Goal: Task Accomplishment & Management: Manage account settings

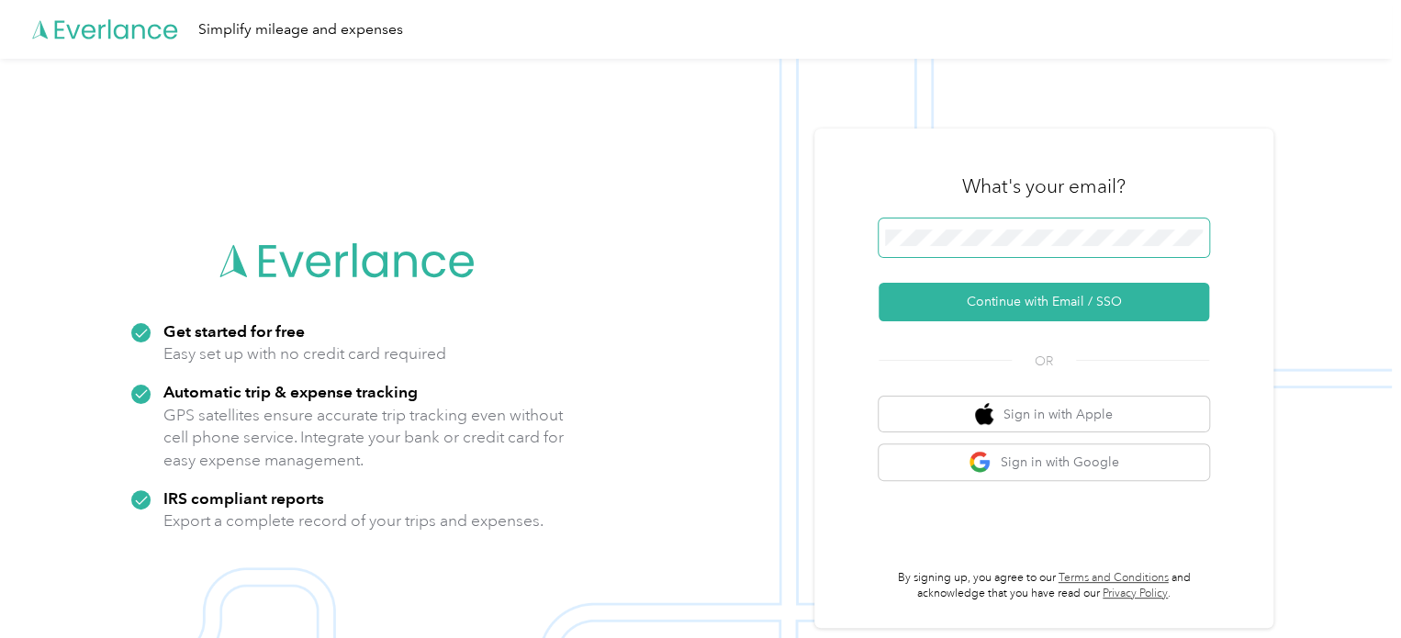
click at [1096, 248] on span at bounding box center [1044, 238] width 331 height 39
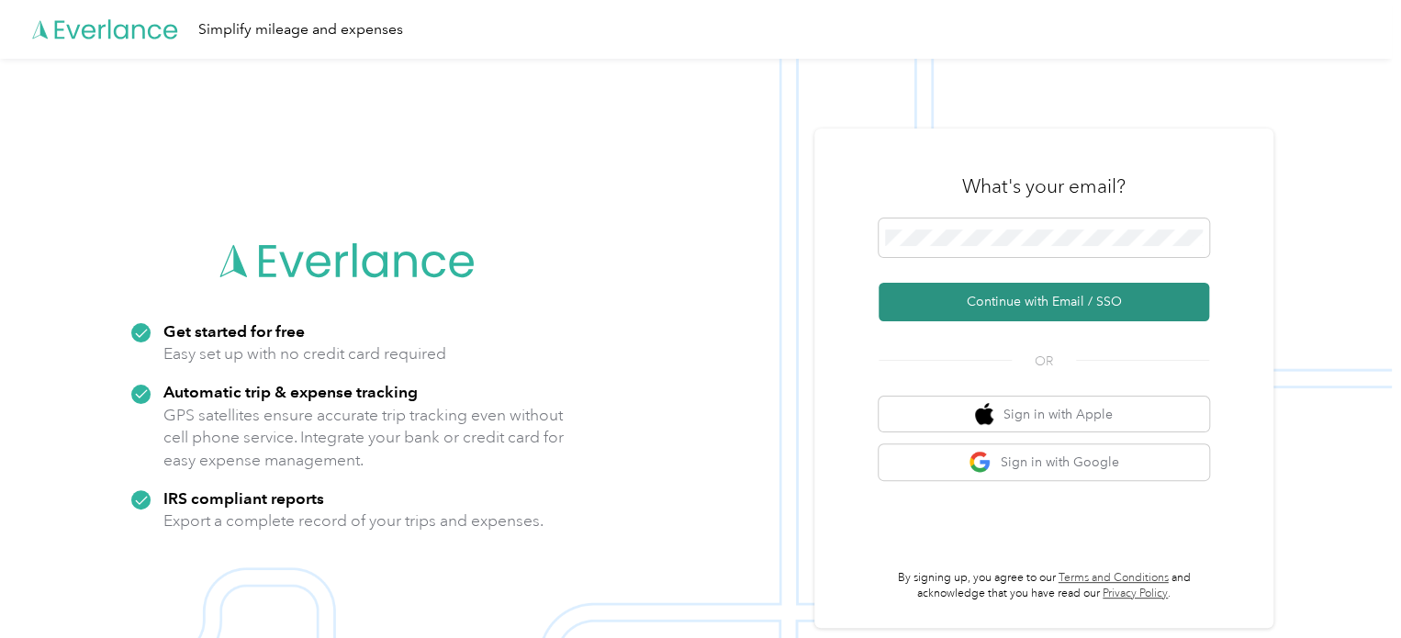
click at [1091, 306] on button "Continue with Email / SSO" at bounding box center [1044, 302] width 331 height 39
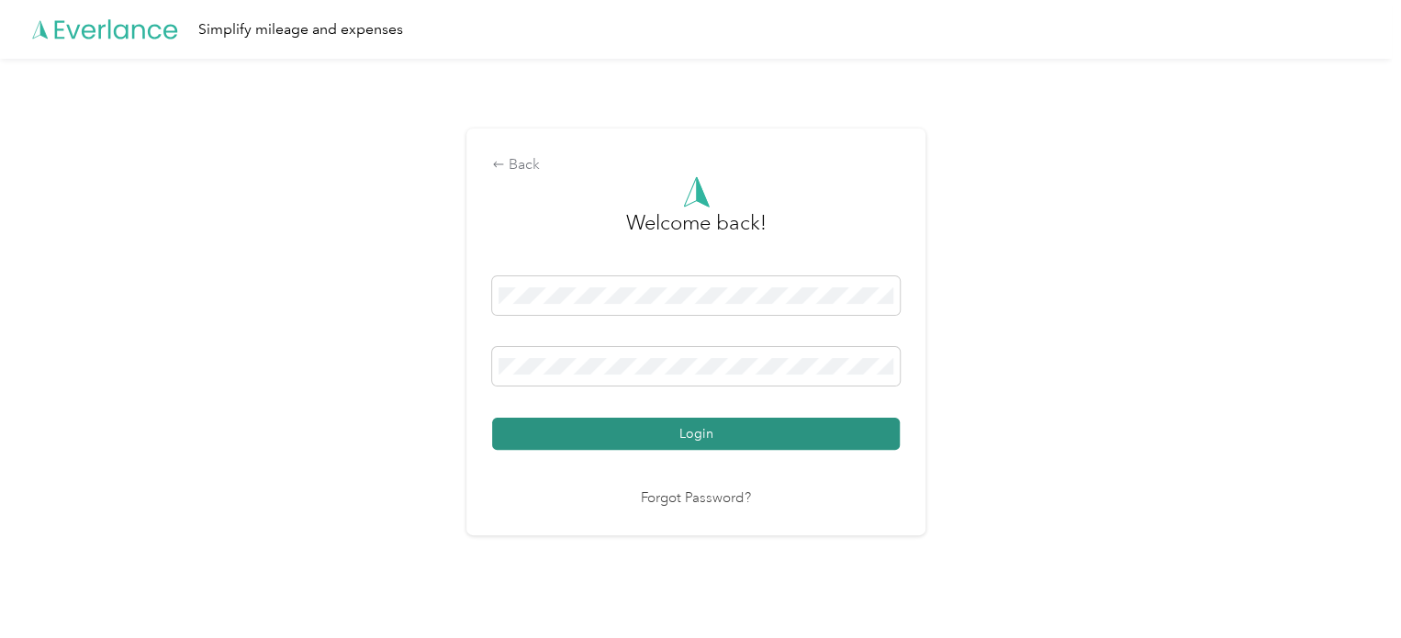
click at [734, 426] on button "Login" at bounding box center [696, 434] width 408 height 32
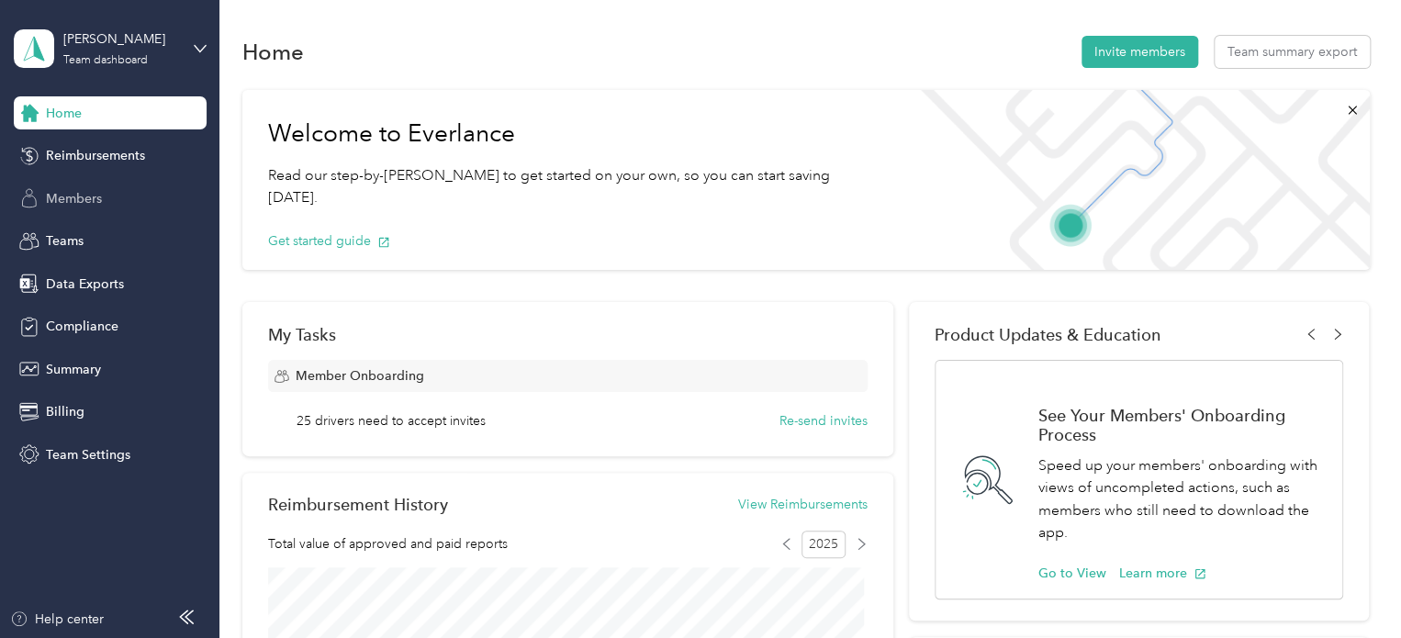
click at [140, 210] on div "Members" at bounding box center [110, 198] width 193 height 33
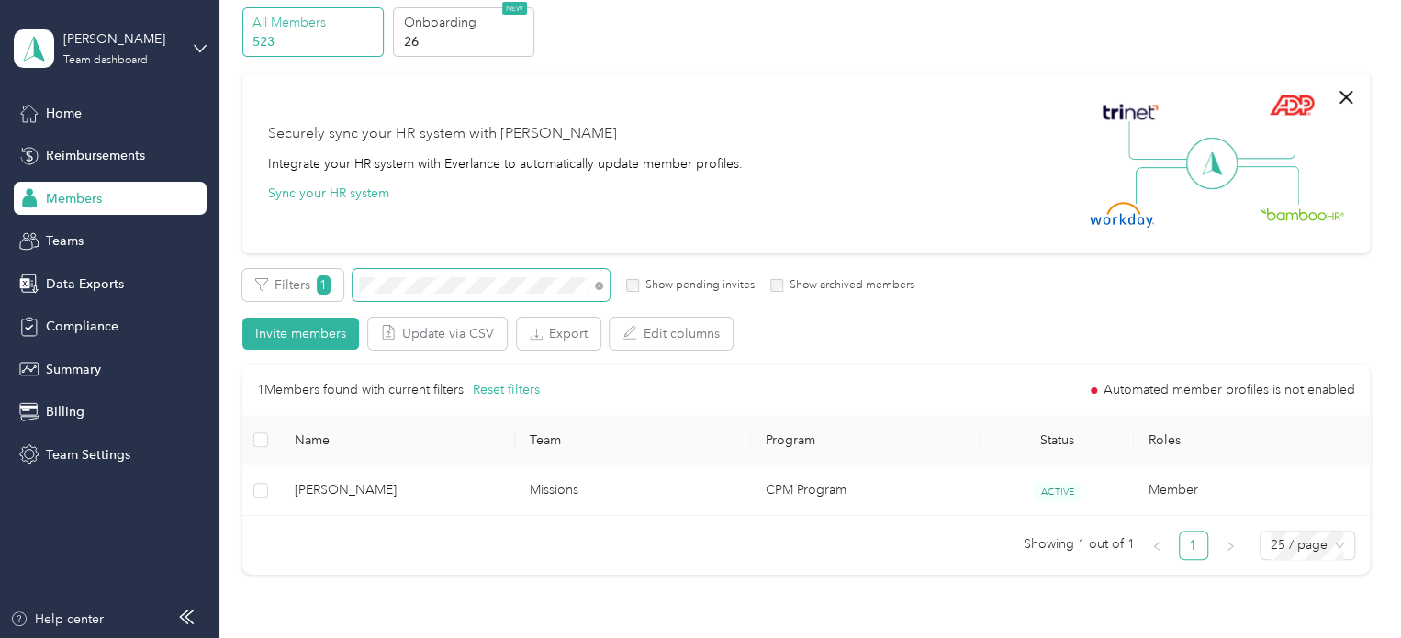
scroll to position [184, 0]
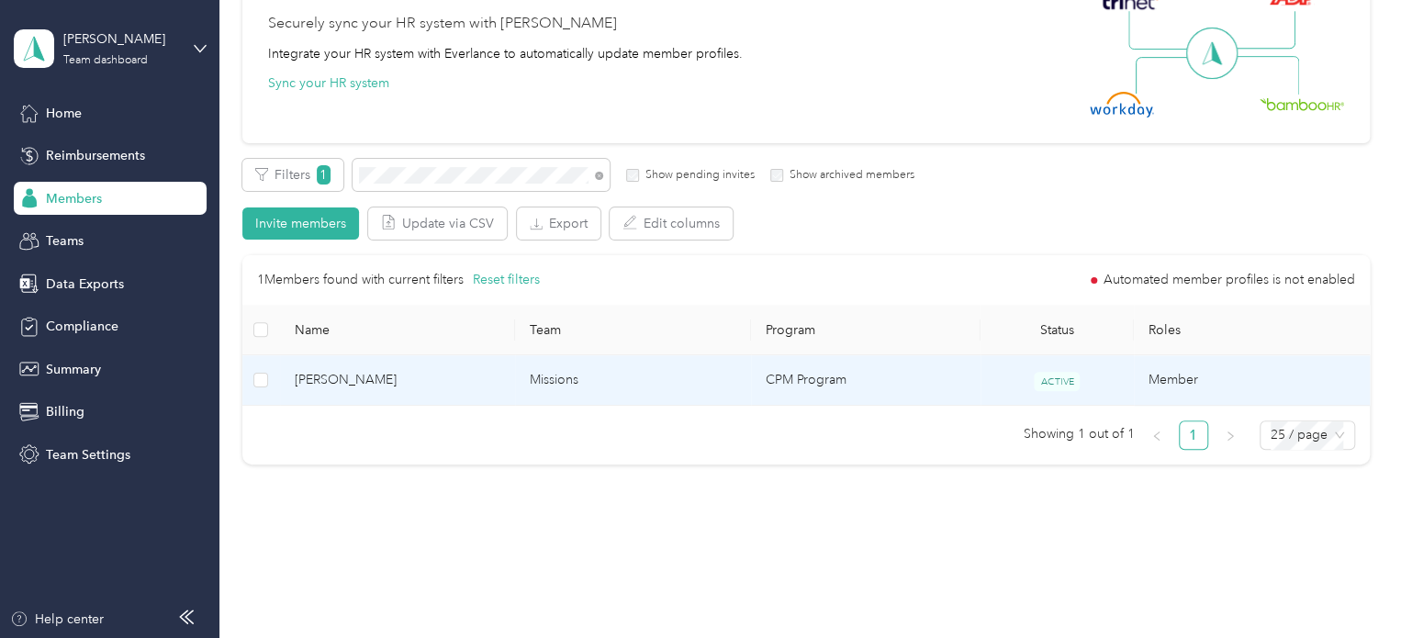
click at [900, 370] on td "CPM Program" at bounding box center [866, 380] width 230 height 51
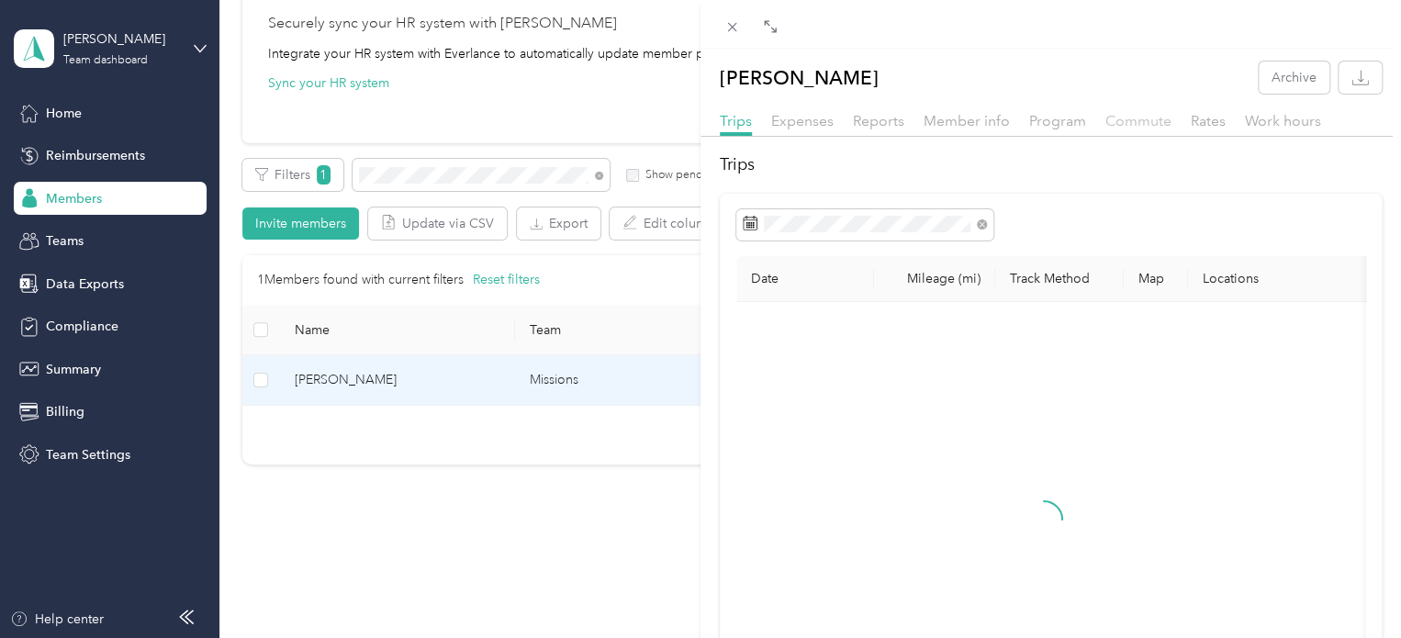
click at [1117, 117] on span "Commute" at bounding box center [1139, 120] width 66 height 17
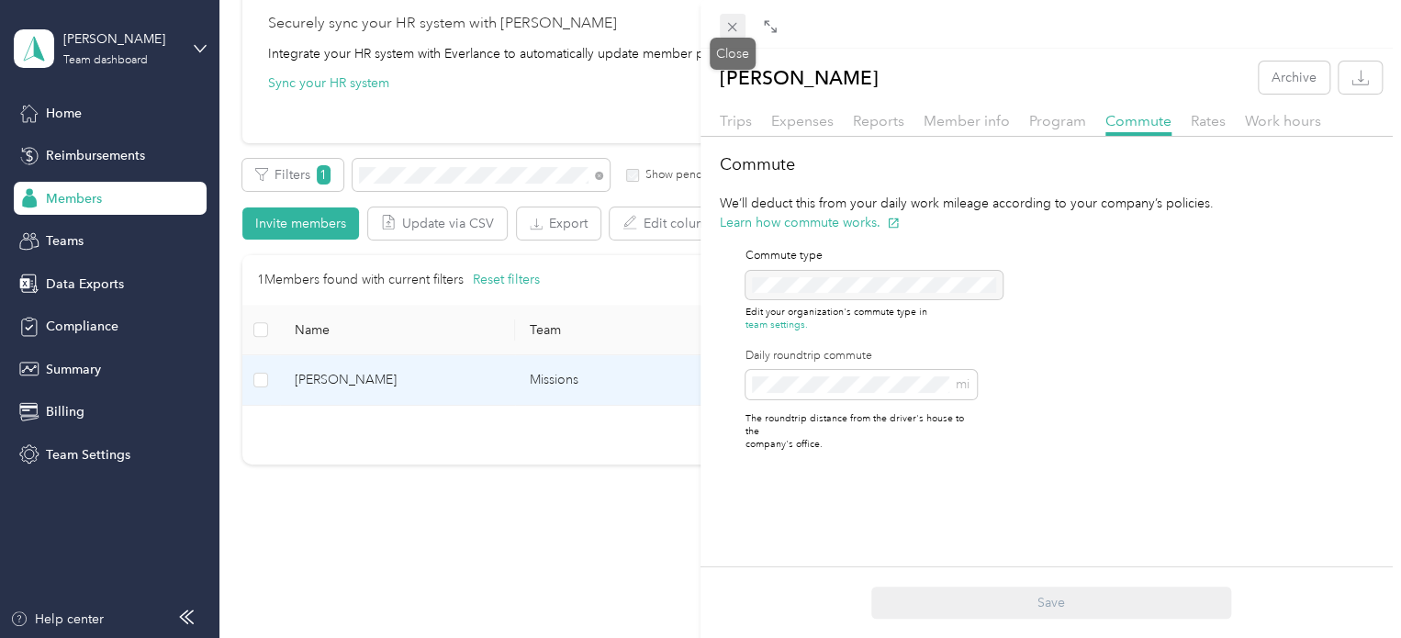
click at [727, 29] on icon at bounding box center [732, 27] width 16 height 16
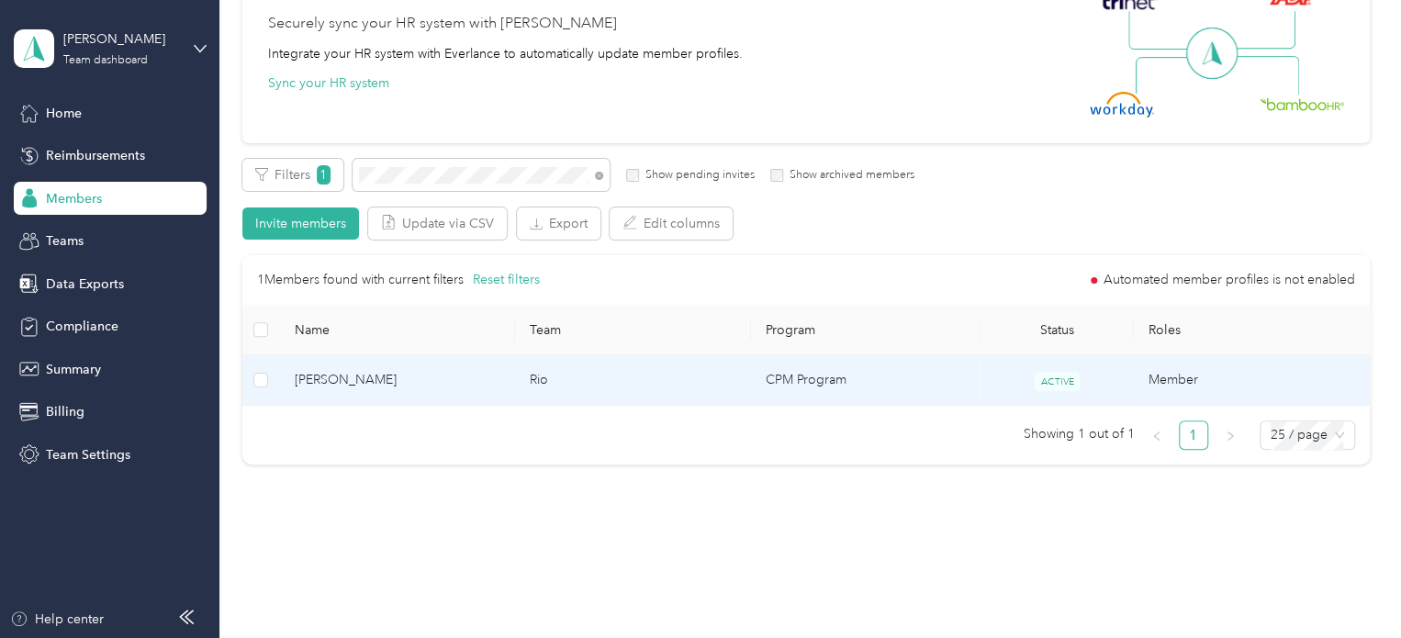
click at [444, 379] on span "[PERSON_NAME]" at bounding box center [398, 380] width 207 height 20
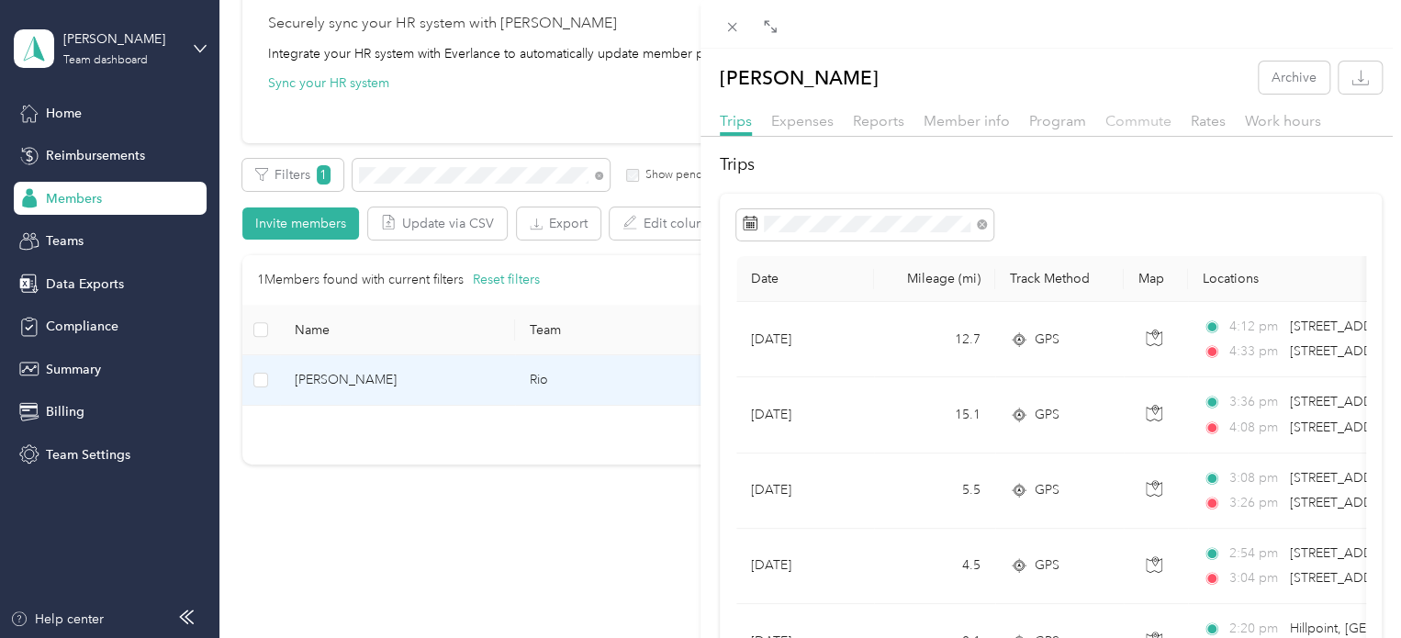
click at [1120, 111] on div "Commute" at bounding box center [1139, 121] width 66 height 23
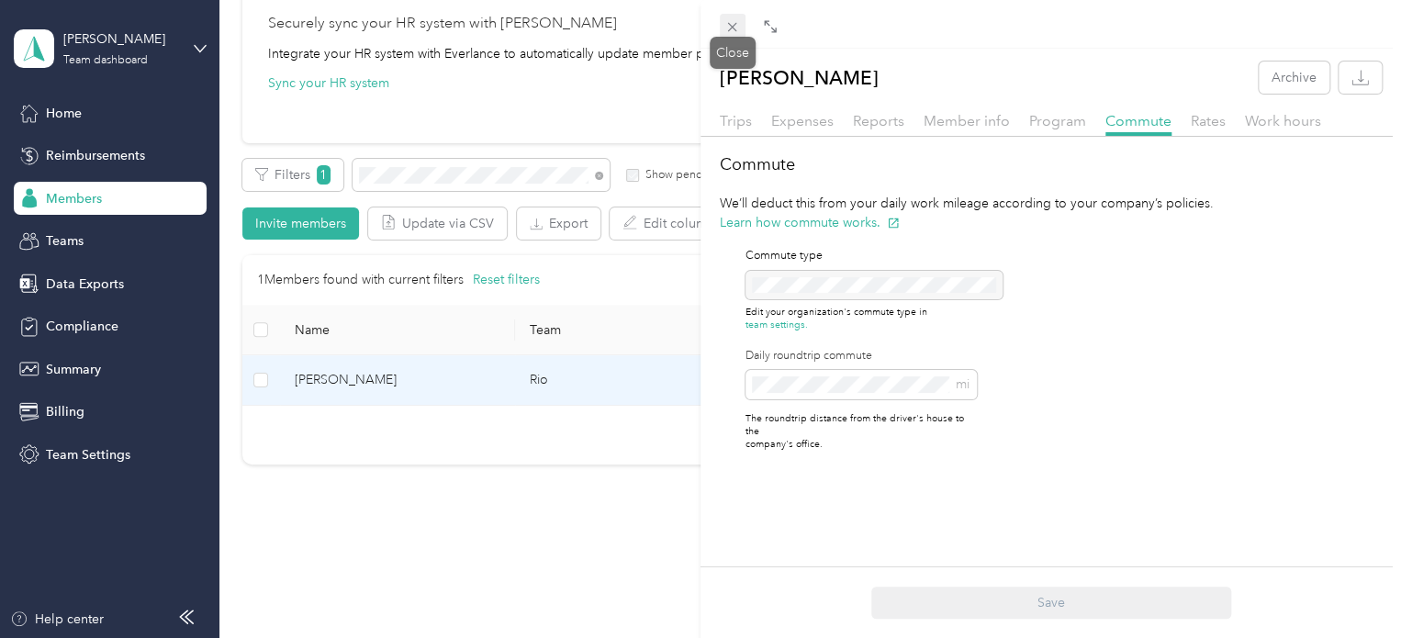
click at [727, 28] on icon at bounding box center [732, 27] width 16 height 16
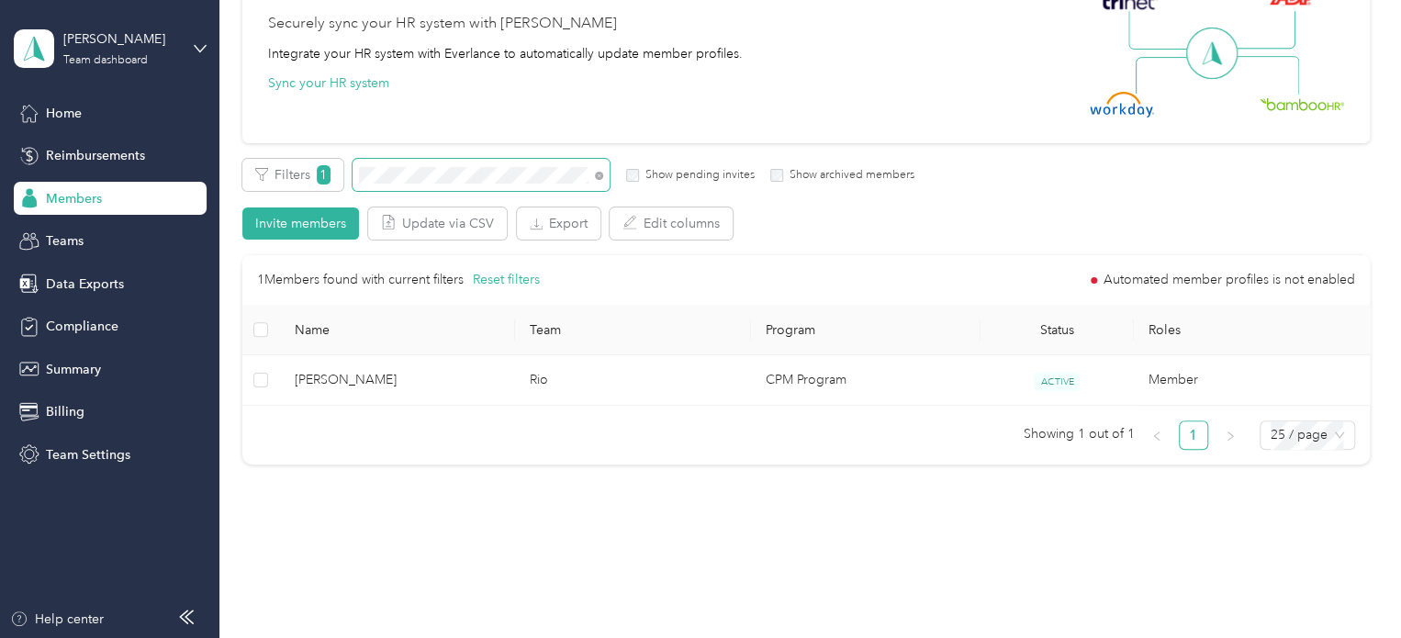
click at [461, 164] on span at bounding box center [481, 175] width 257 height 32
click at [459, 164] on span at bounding box center [481, 175] width 257 height 32
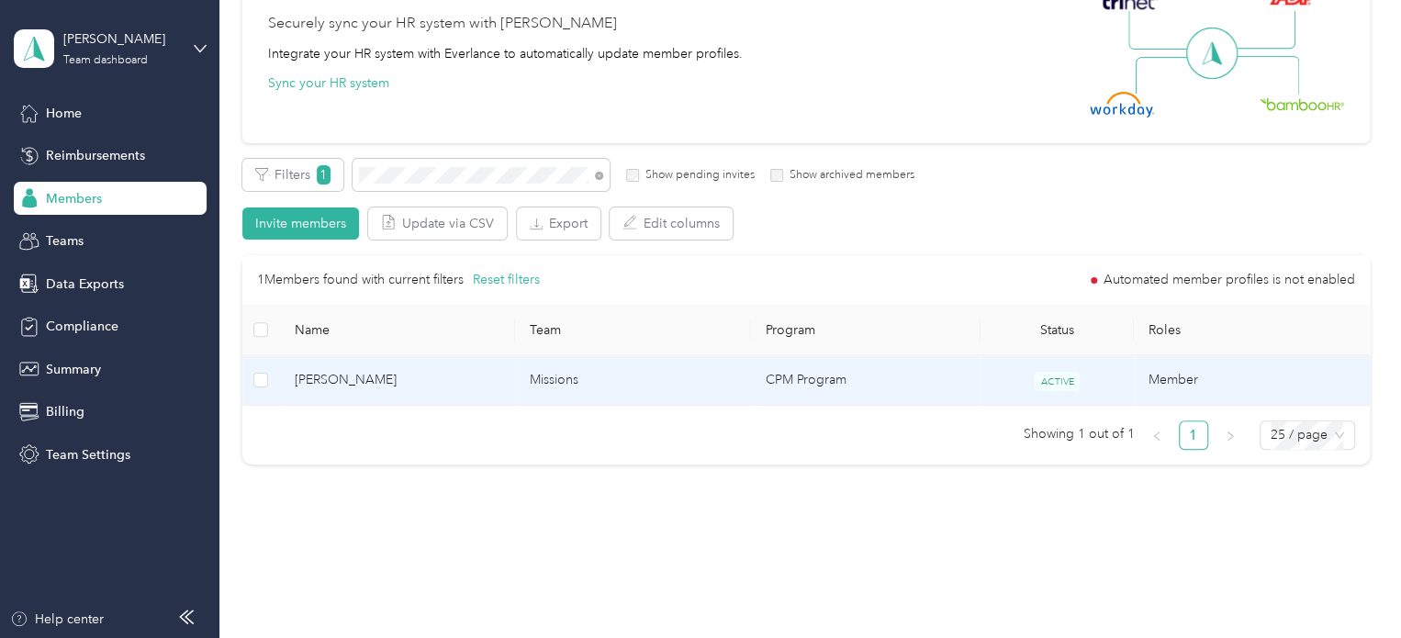
click at [399, 393] on td "[PERSON_NAME]" at bounding box center [398, 380] width 236 height 51
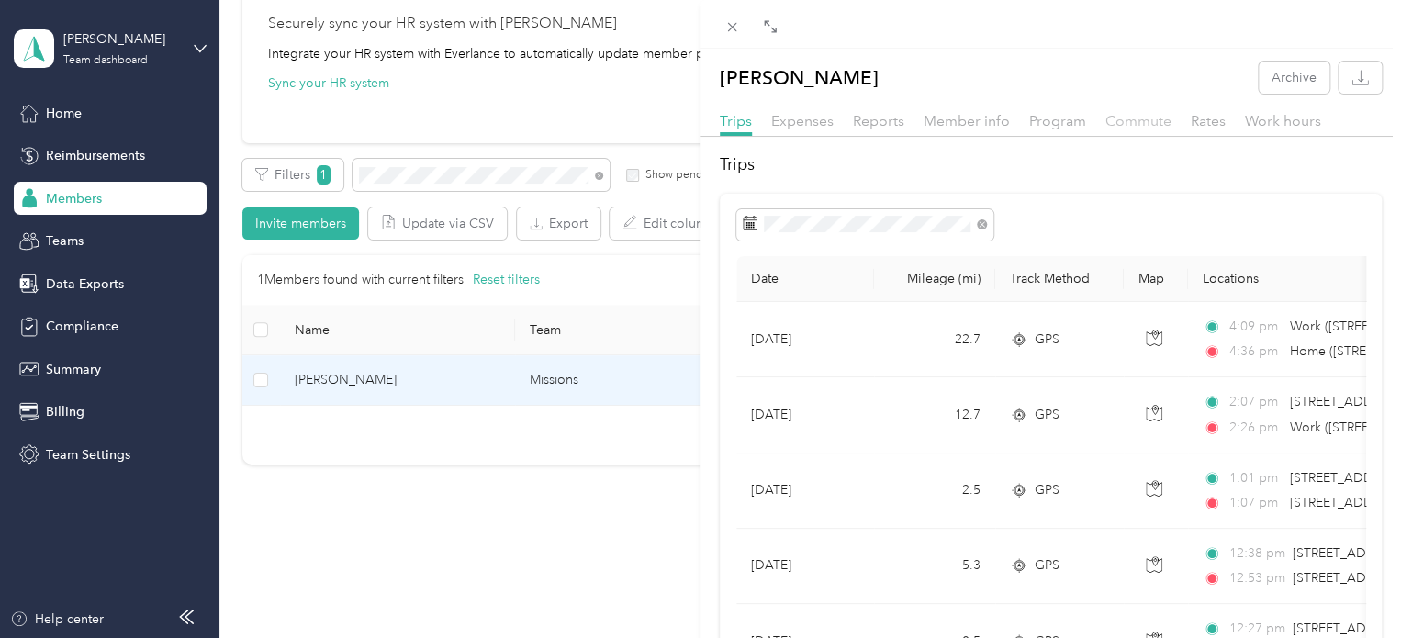
click at [1129, 123] on span "Commute" at bounding box center [1139, 120] width 66 height 17
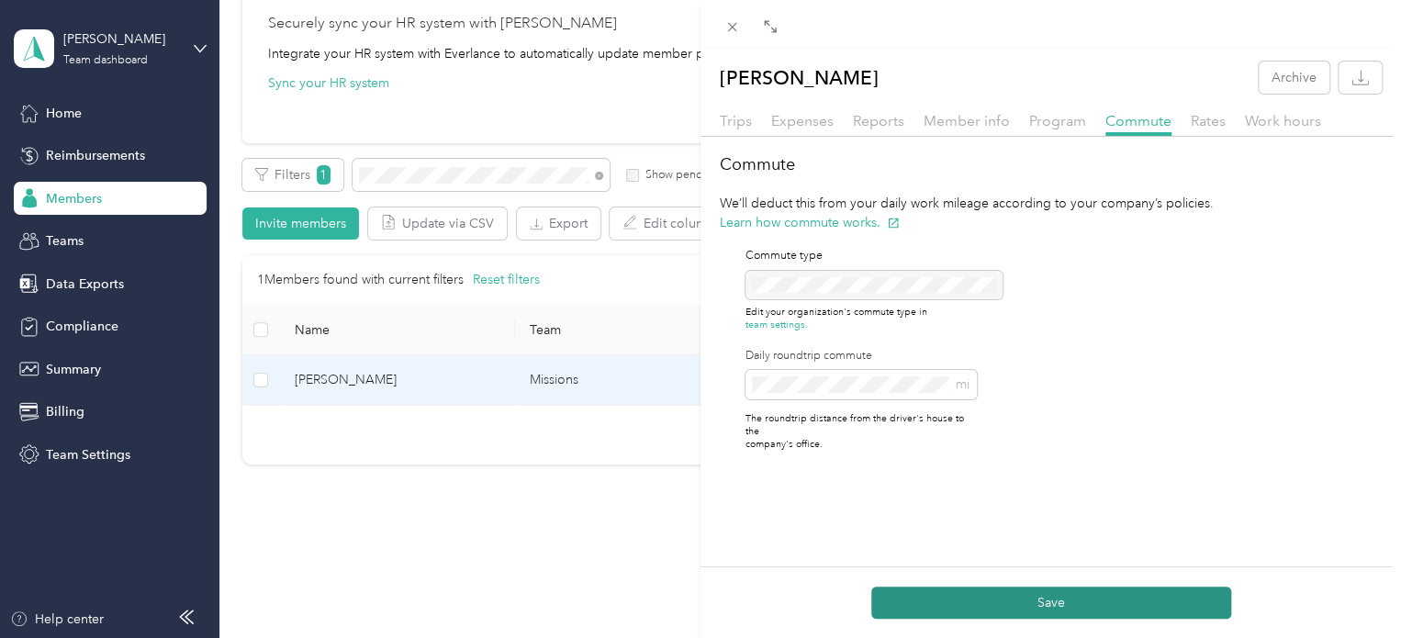
click at [966, 596] on button "Save" at bounding box center [1051, 603] width 360 height 32
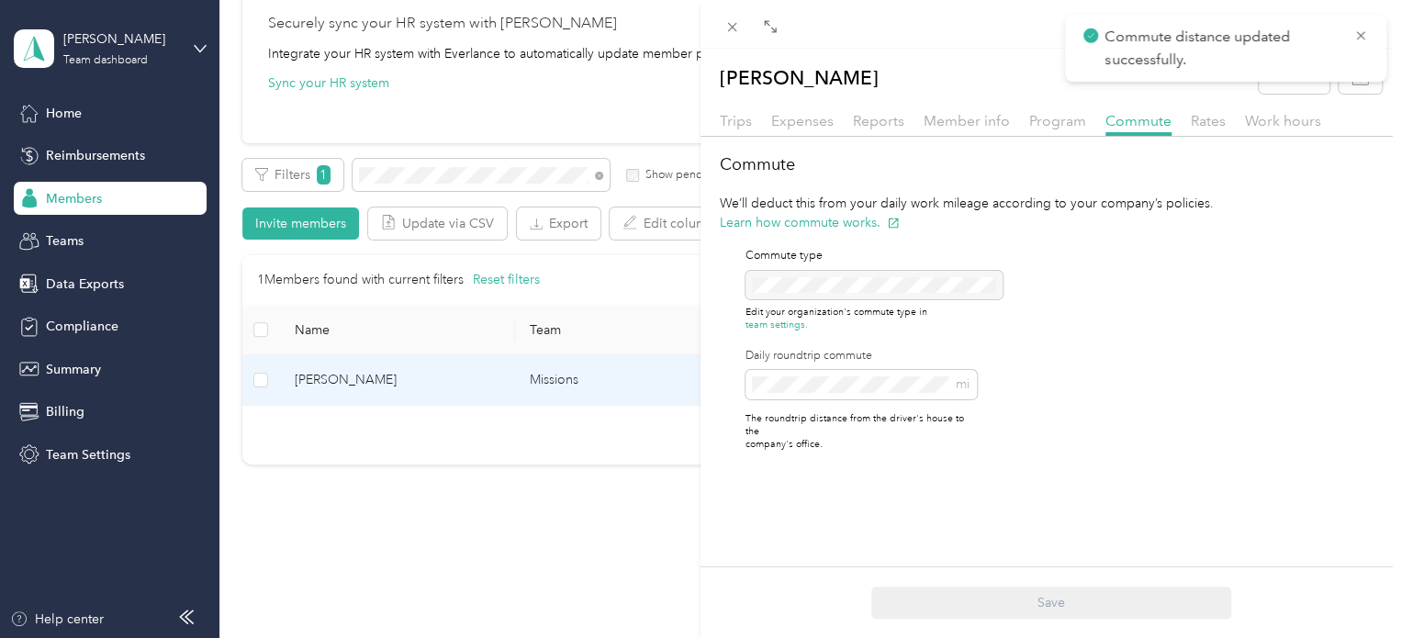
click at [599, 179] on div "[PERSON_NAME] Archive Trips Expenses Reports Member info Program Commute Rates …" at bounding box center [700, 319] width 1401 height 638
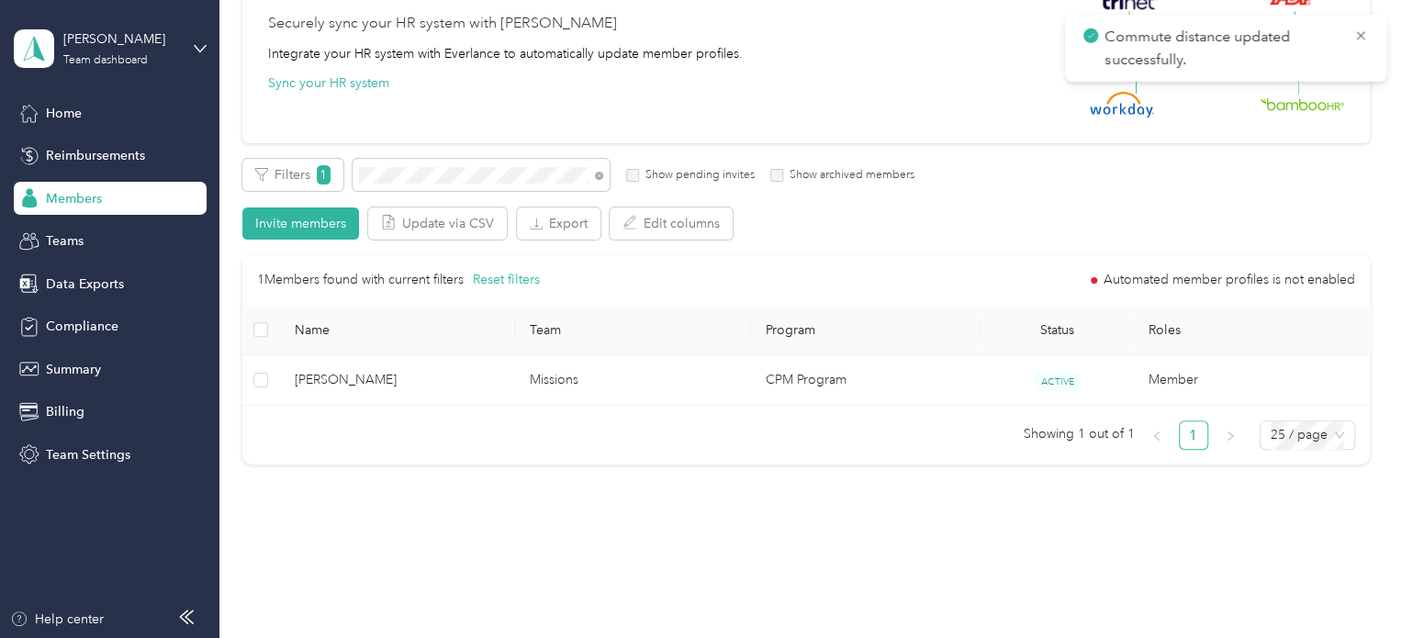
click at [596, 177] on icon at bounding box center [599, 176] width 8 height 8
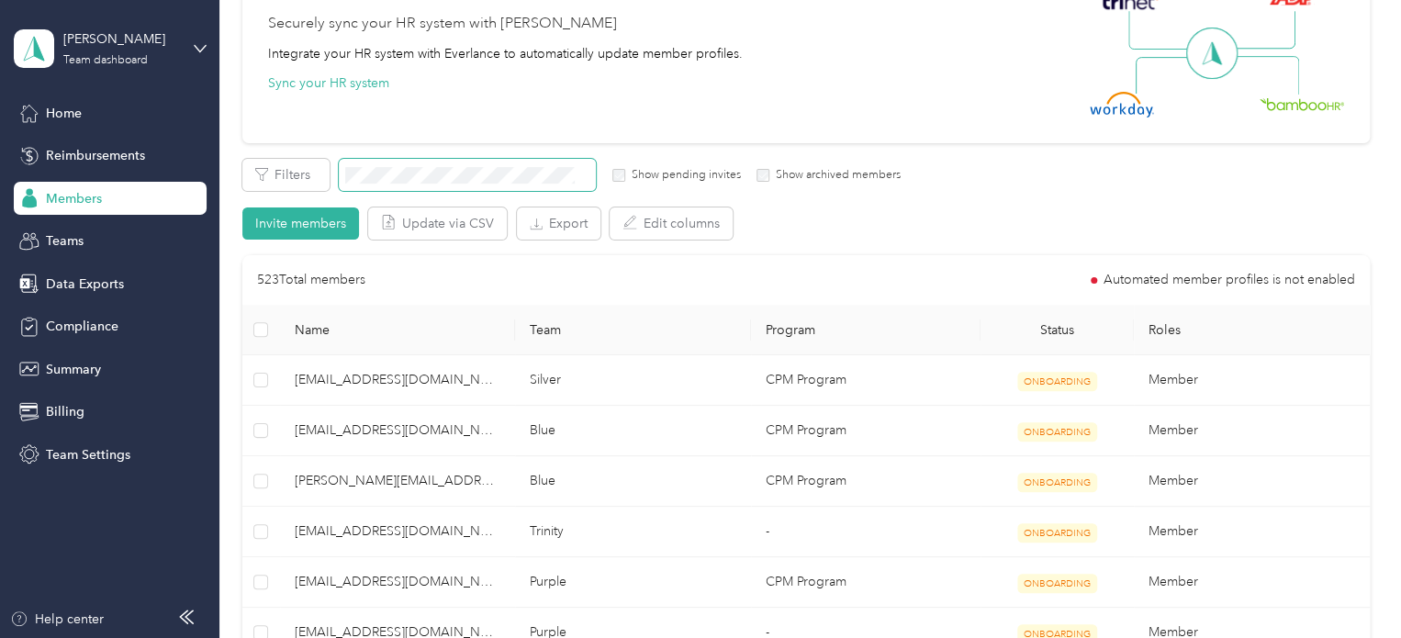
click at [550, 161] on span at bounding box center [467, 175] width 257 height 32
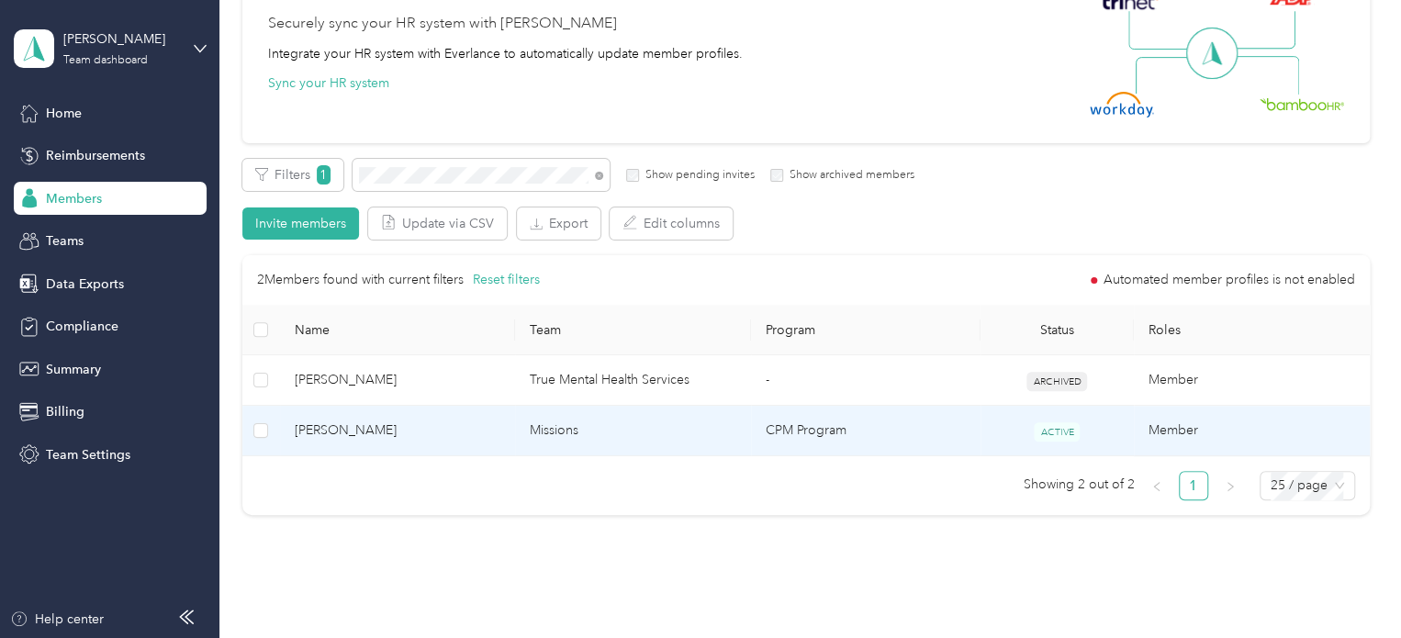
click at [639, 410] on td "Missions" at bounding box center [633, 431] width 236 height 51
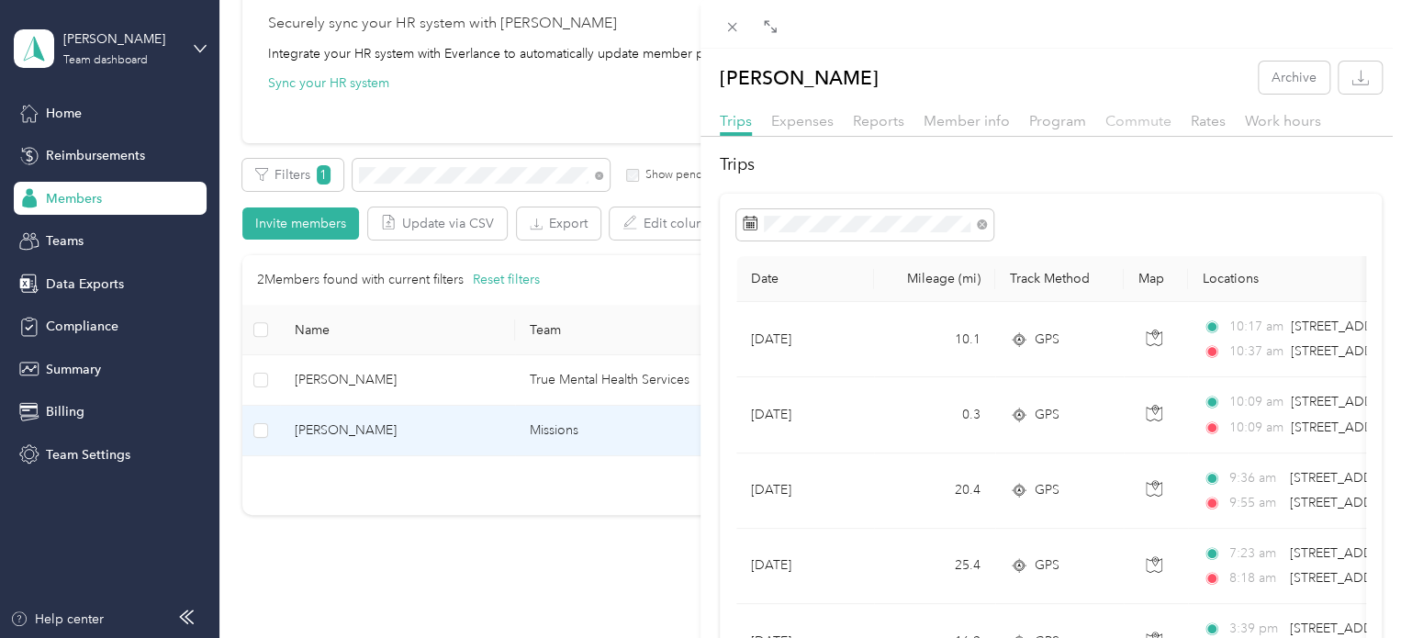
click at [1132, 119] on span "Commute" at bounding box center [1139, 120] width 66 height 17
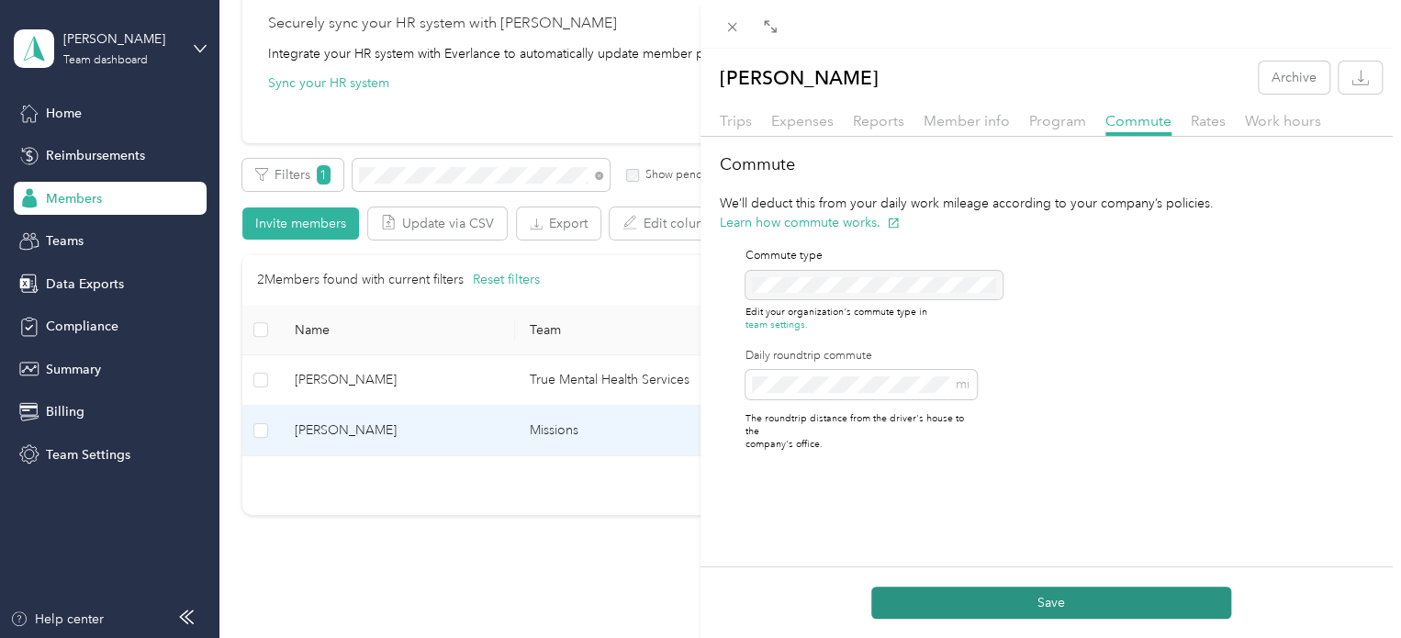
click at [992, 600] on button "Save" at bounding box center [1051, 603] width 360 height 32
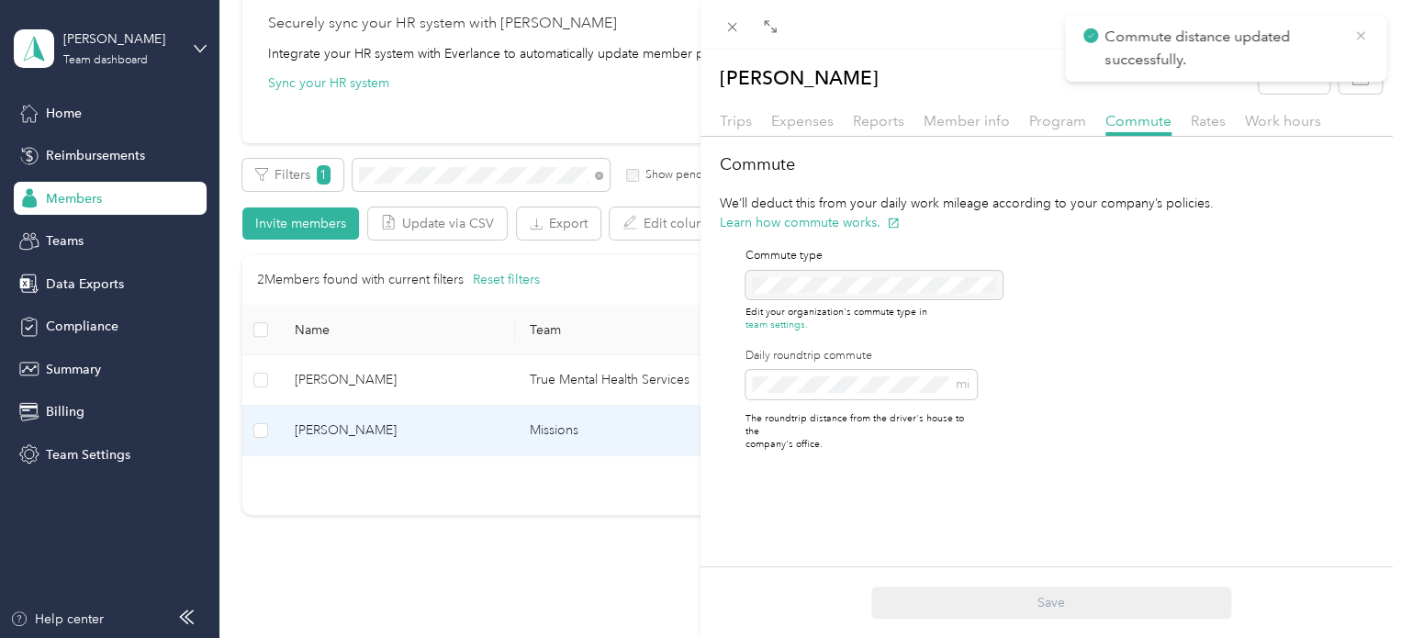
click at [1366, 39] on icon at bounding box center [1360, 36] width 15 height 17
click at [724, 27] on icon at bounding box center [732, 27] width 16 height 16
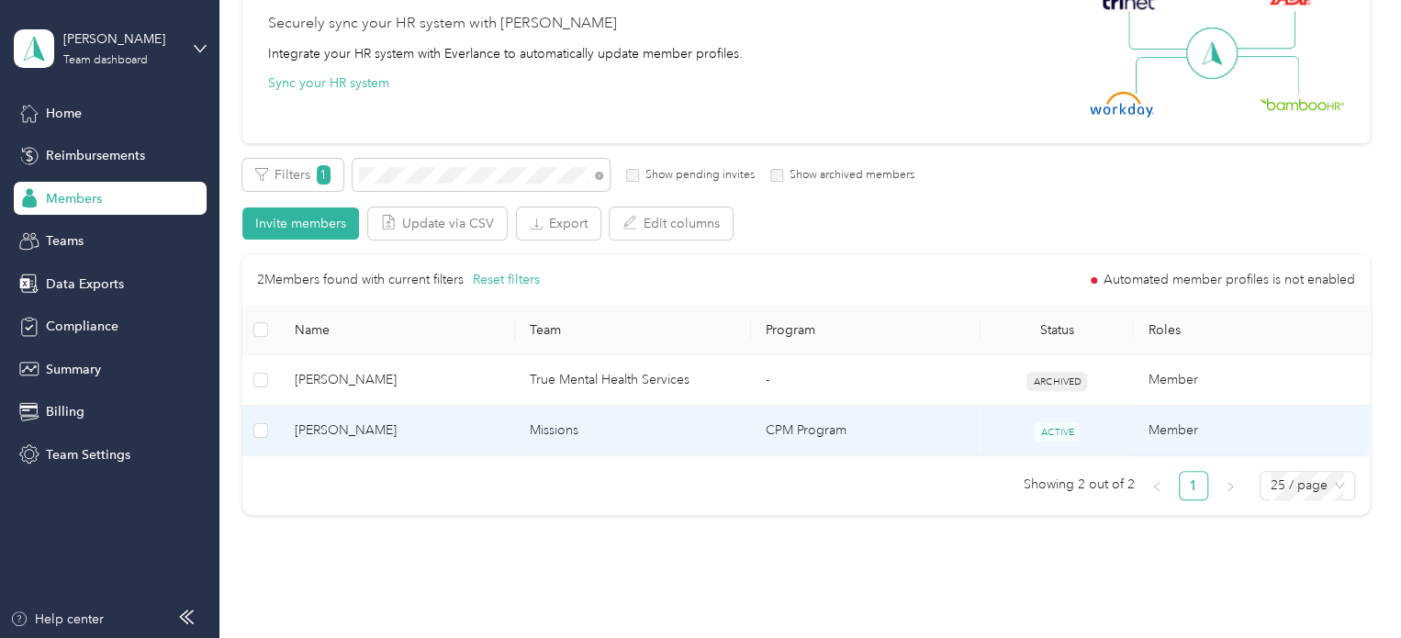
click at [449, 421] on span "[PERSON_NAME]" at bounding box center [398, 431] width 207 height 20
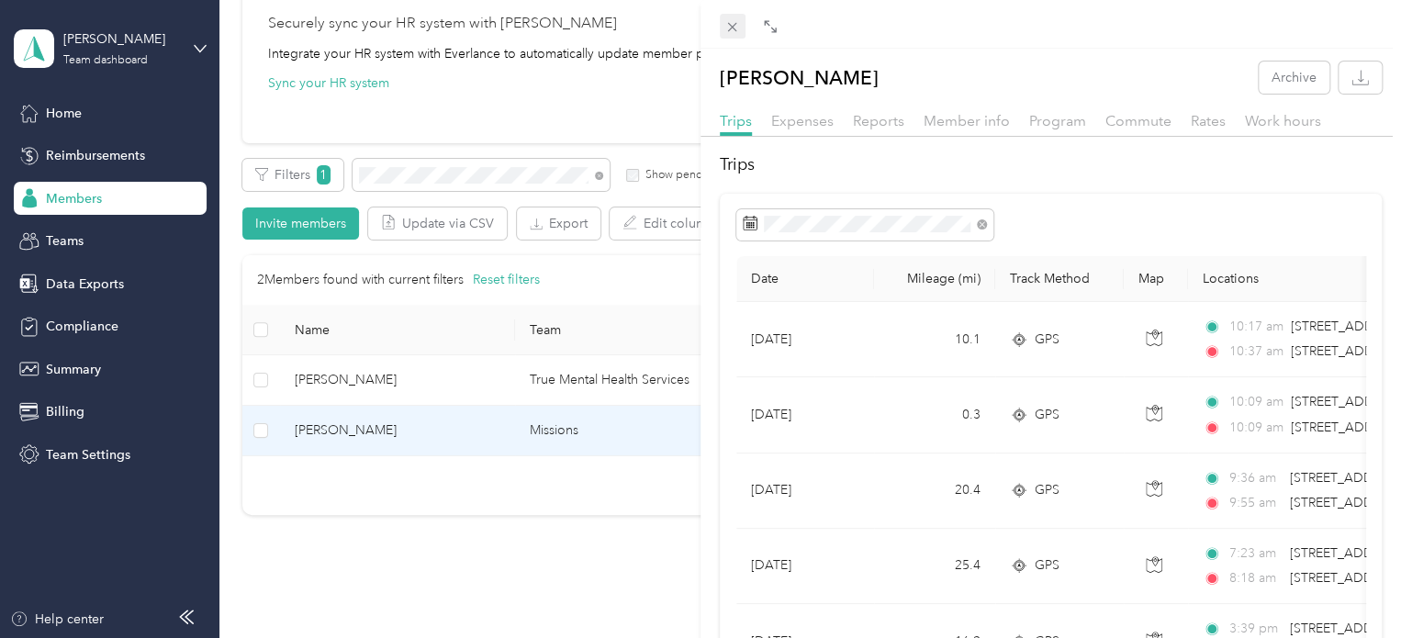
click at [731, 637] on div "Drag to resize Click to close [PERSON_NAME] Archive Trips Expenses Reports Memb…" at bounding box center [696, 638] width 1392 height 0
click at [724, 31] on icon at bounding box center [732, 27] width 16 height 16
